Goal: Find specific page/section: Find specific page/section

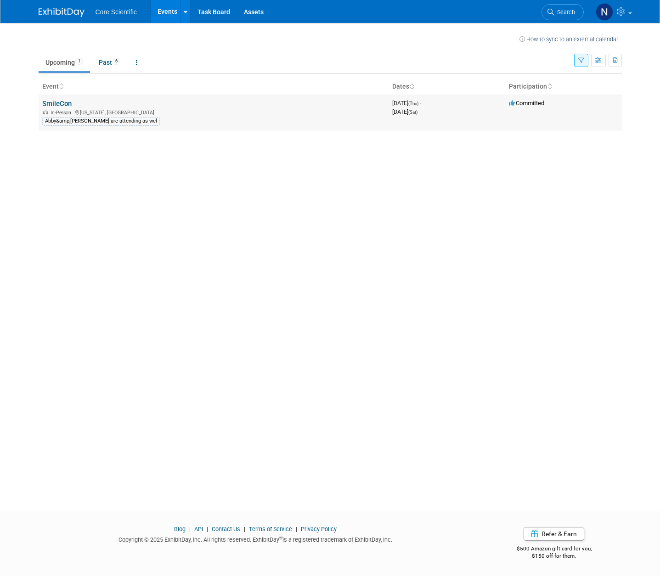
click at [53, 104] on link "SmileCon" at bounding box center [56, 104] width 29 height 8
click at [49, 100] on link "SmileCon" at bounding box center [56, 104] width 29 height 8
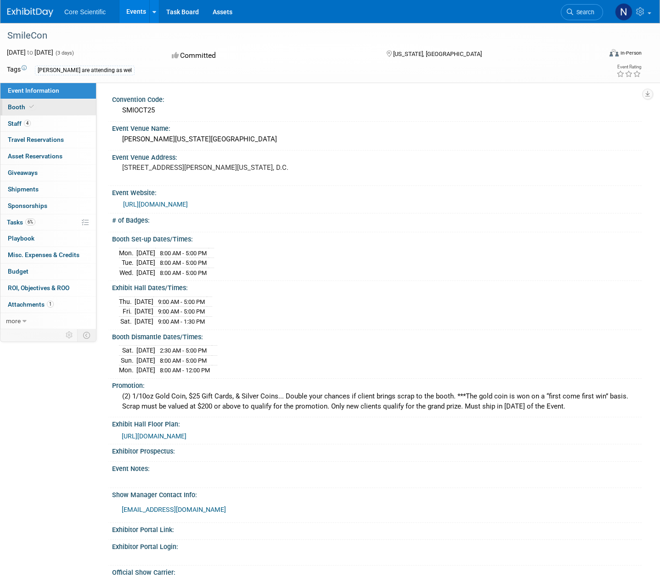
click at [34, 115] on link "Booth" at bounding box center [47, 107] width 95 height 16
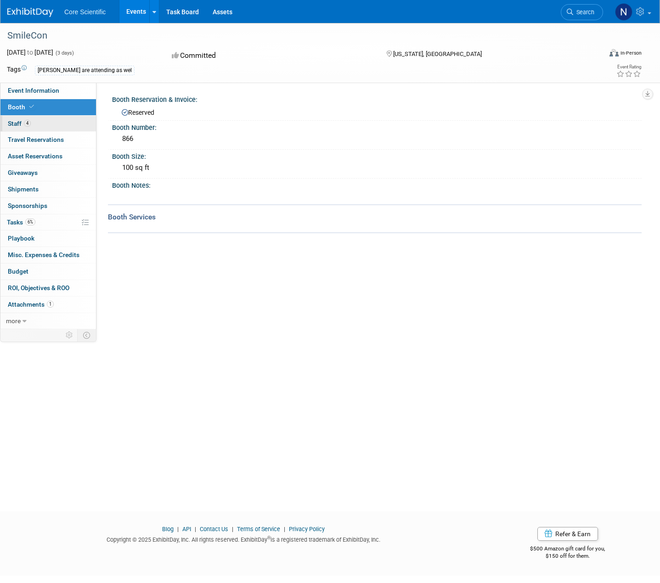
click at [38, 124] on link "4 Staff 4" at bounding box center [47, 124] width 95 height 16
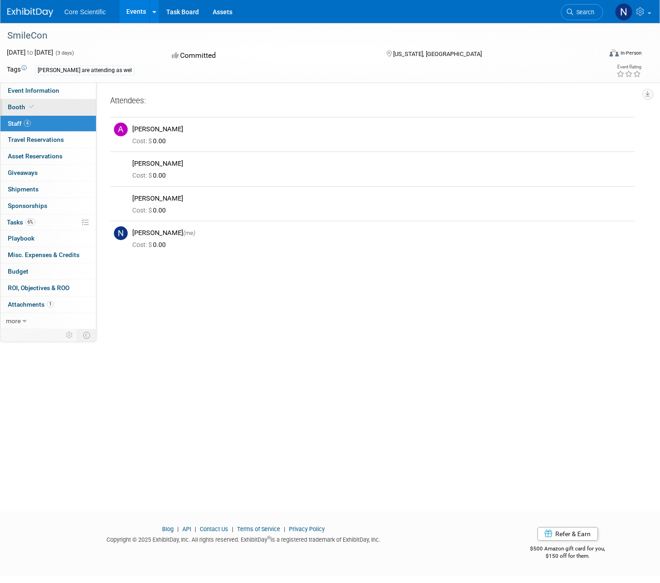
click at [48, 109] on link "Booth" at bounding box center [47, 107] width 95 height 16
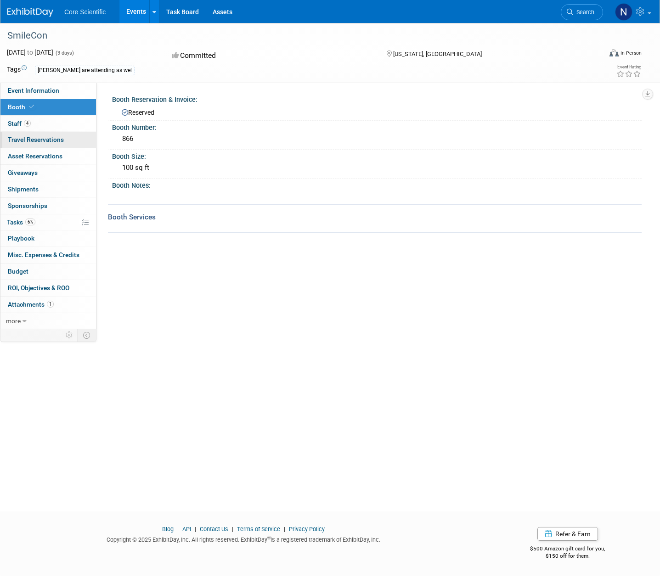
click at [60, 144] on link "0 Travel Reservations 0" at bounding box center [47, 140] width 95 height 16
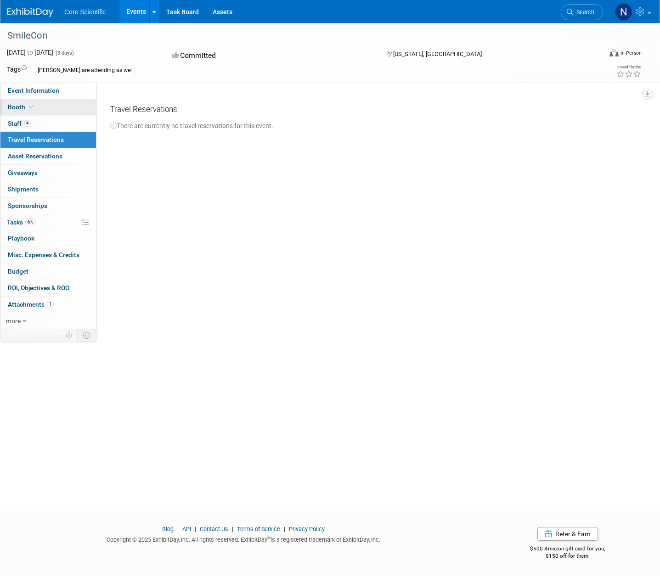
click at [43, 106] on link "Booth" at bounding box center [47, 107] width 95 height 16
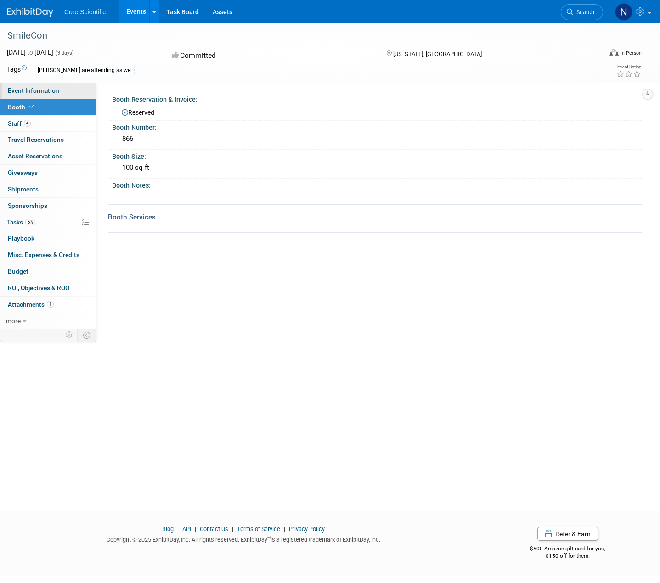
click at [54, 90] on span "Event Information" at bounding box center [33, 90] width 51 height 7
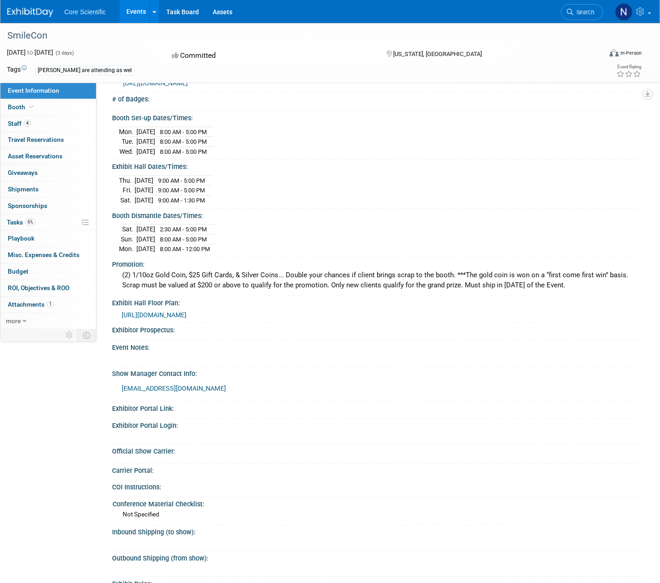
scroll to position [94, 0]
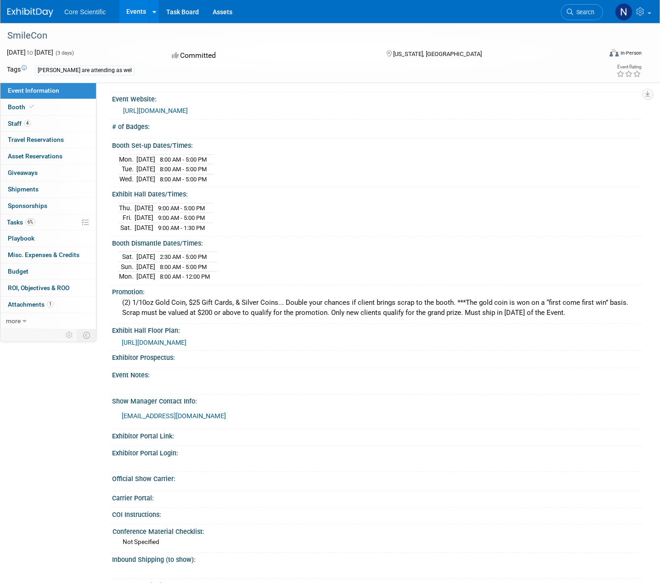
click at [170, 110] on link "https://www.adaexhibits.org/" at bounding box center [155, 110] width 65 height 7
